Goal: Information Seeking & Learning: Learn about a topic

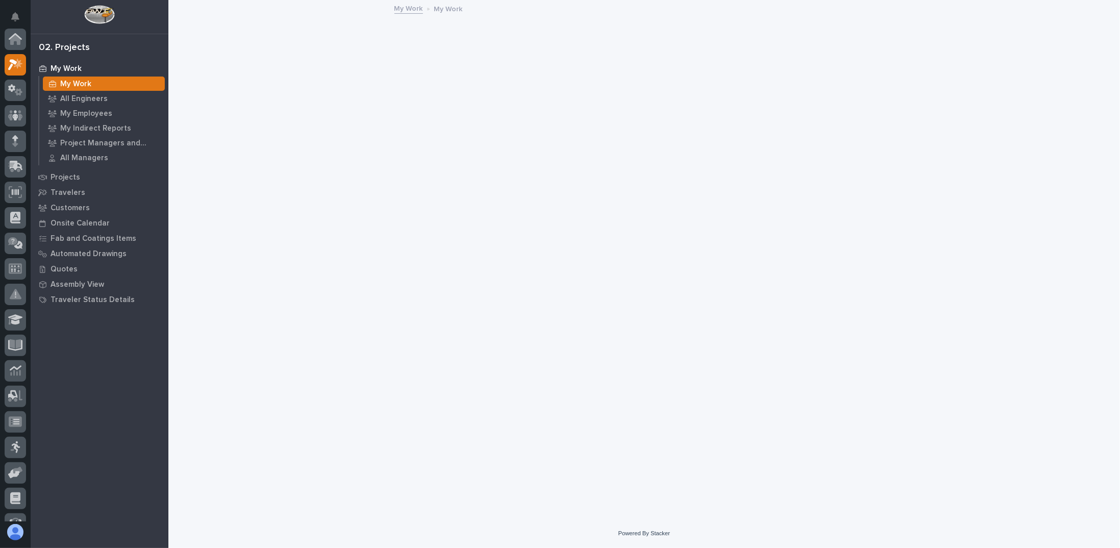
scroll to position [26, 0]
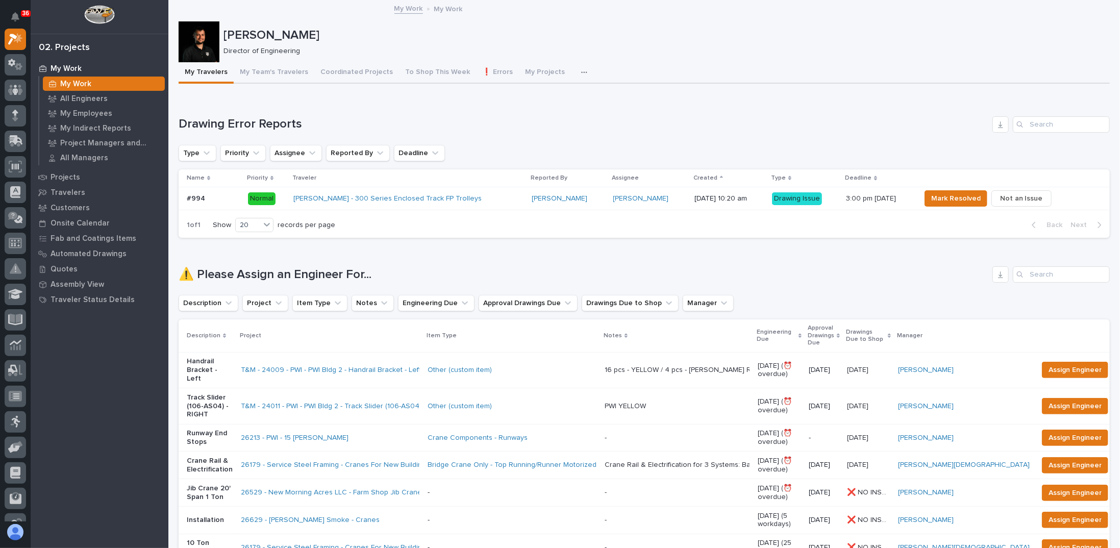
click at [464, 200] on div "[PERSON_NAME] - 300 Series Enclosed Track FP Trolleys" at bounding box center [382, 198] width 179 height 9
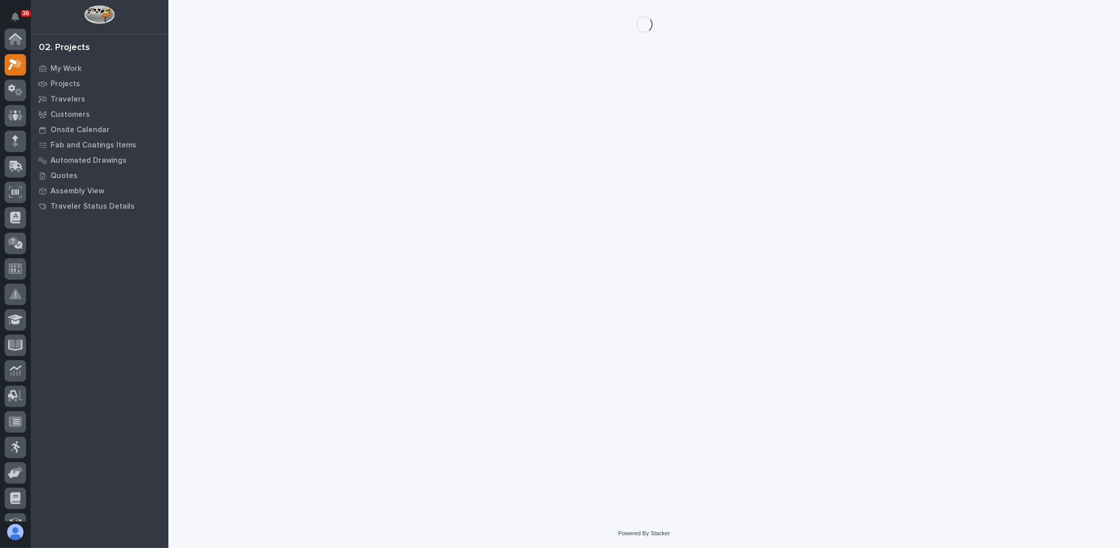
scroll to position [26, 0]
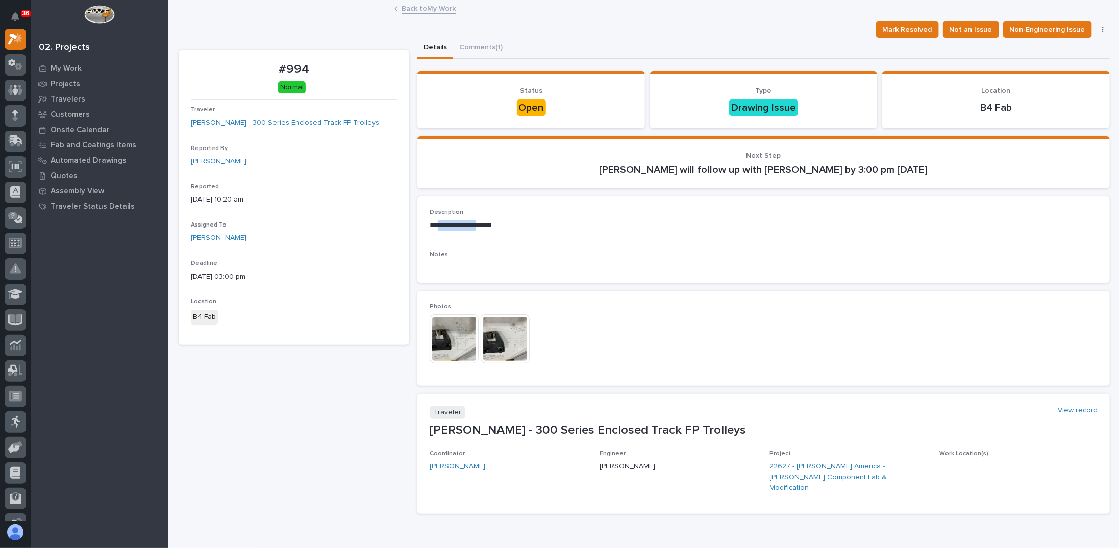
drag, startPoint x: 439, startPoint y: 224, endPoint x: 482, endPoint y: 222, distance: 42.9
click at [482, 222] on p "**********" at bounding box center [760, 225] width 662 height 10
click at [442, 330] on img at bounding box center [453, 338] width 49 height 49
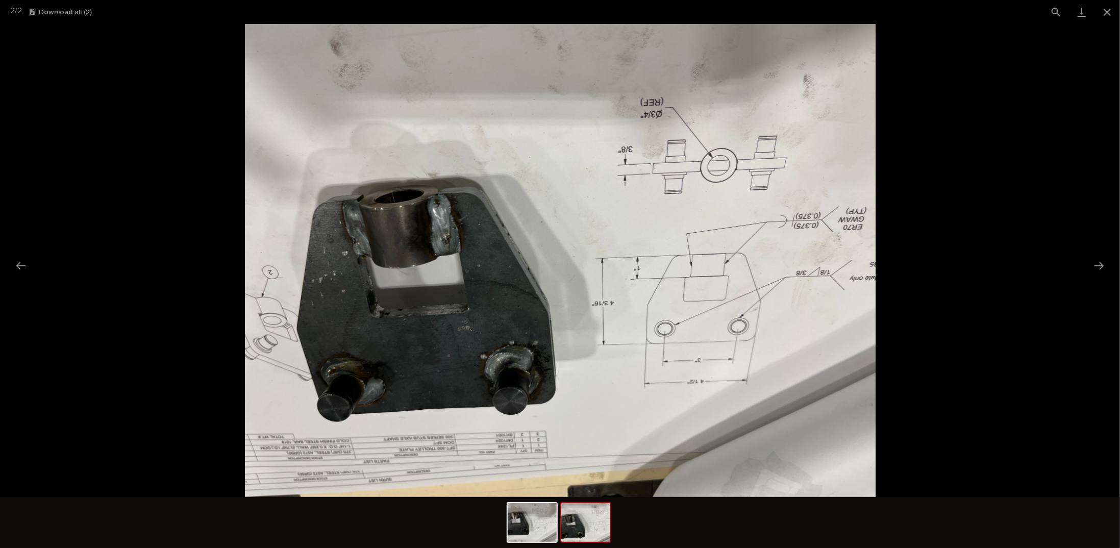
click at [213, 202] on picture at bounding box center [560, 260] width 1120 height 473
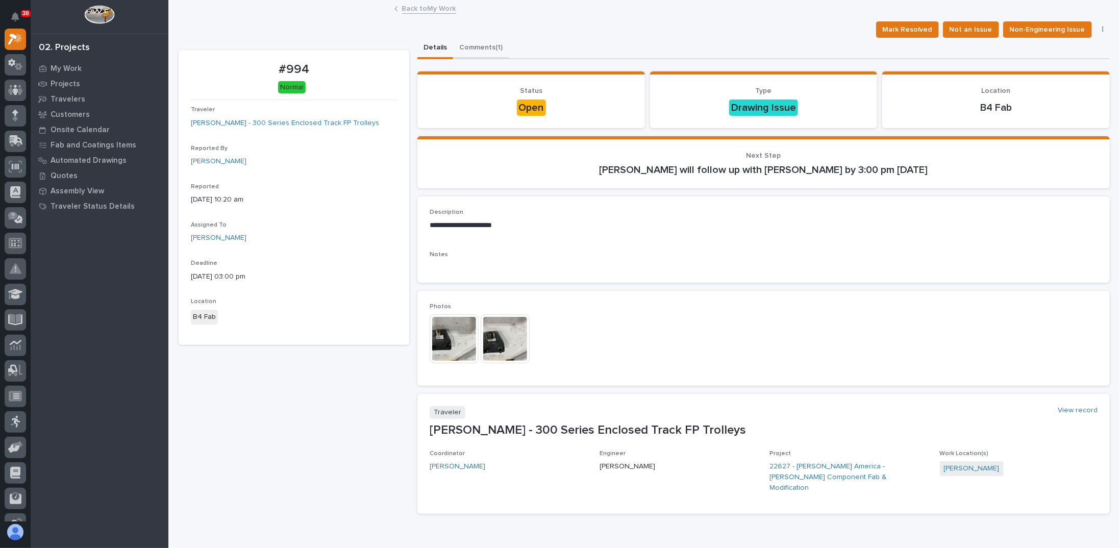
click at [484, 43] on button "Comments (1)" at bounding box center [481, 48] width 56 height 21
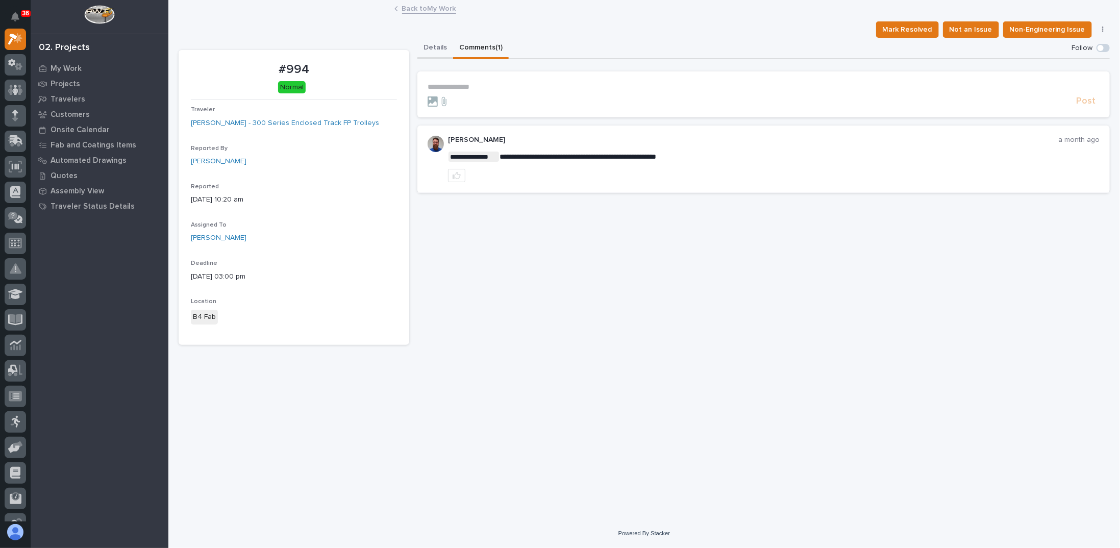
click at [438, 48] on button "Details" at bounding box center [435, 48] width 36 height 21
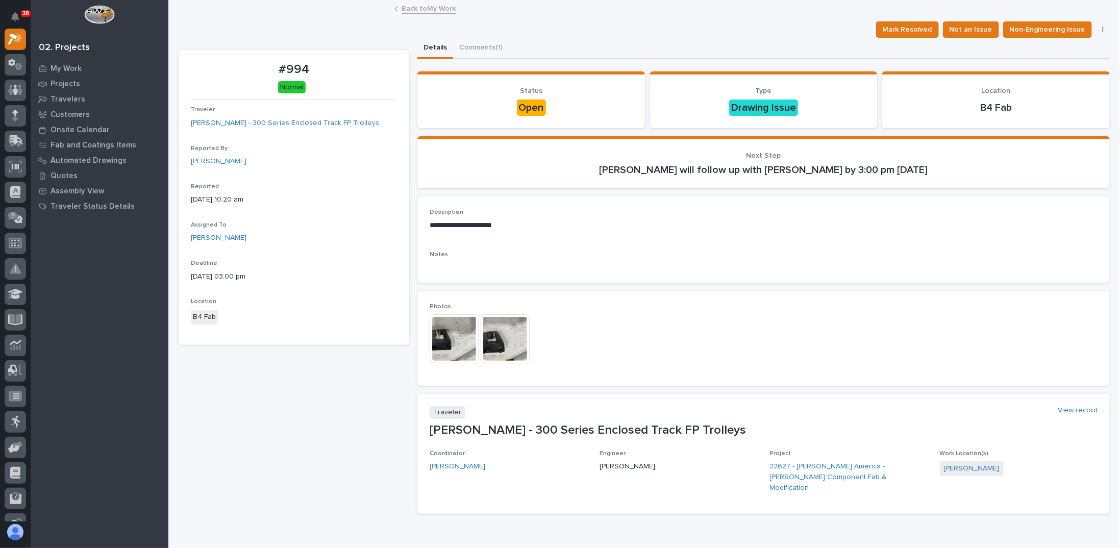
click at [449, 333] on img at bounding box center [453, 338] width 49 height 49
click at [285, 402] on div "#994 Normal Traveler [PERSON_NAME] - 300 Series Enclosed Track FP Trolleys Repo…" at bounding box center [294, 286] width 231 height 472
click at [494, 329] on img at bounding box center [504, 338] width 49 height 49
